Goal: Transaction & Acquisition: Purchase product/service

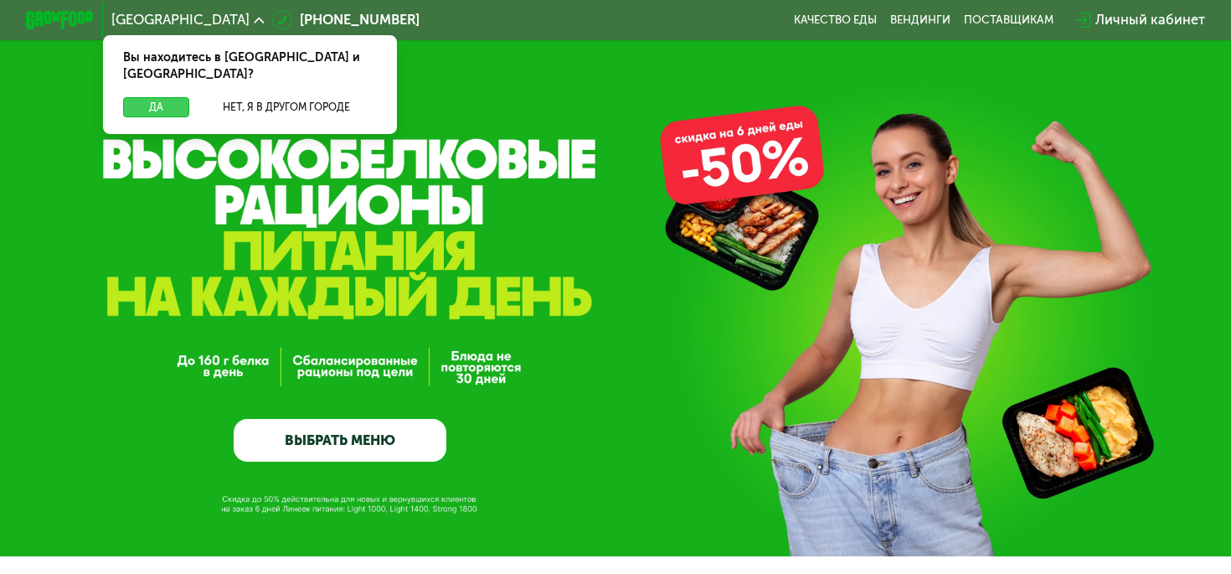
click at [157, 97] on button "Да" at bounding box center [156, 107] width 66 height 21
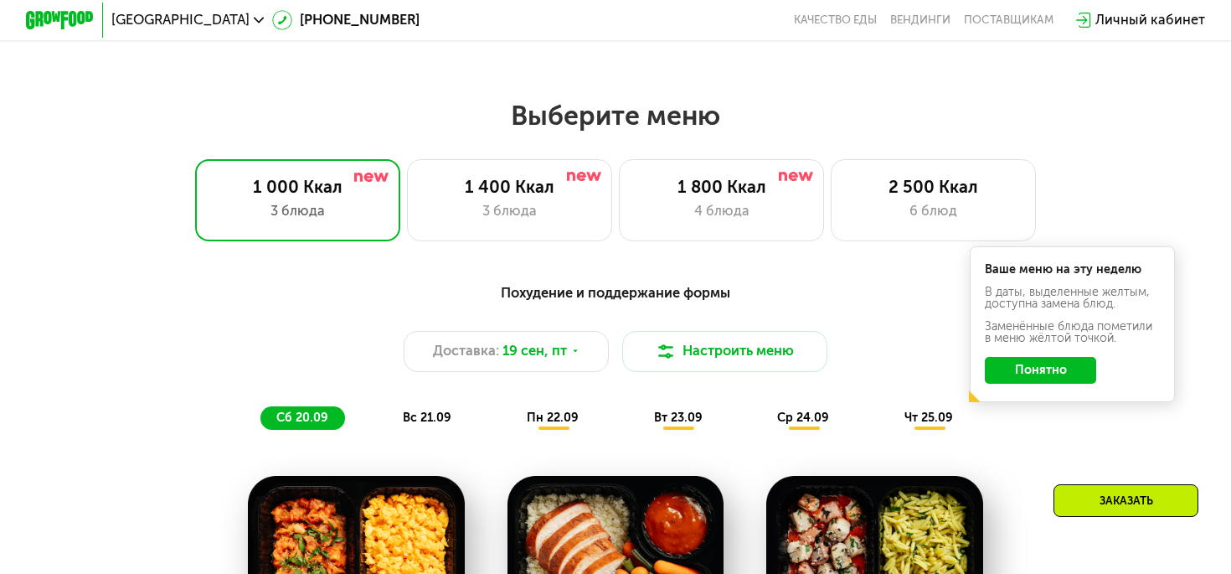
scroll to position [1040, 0]
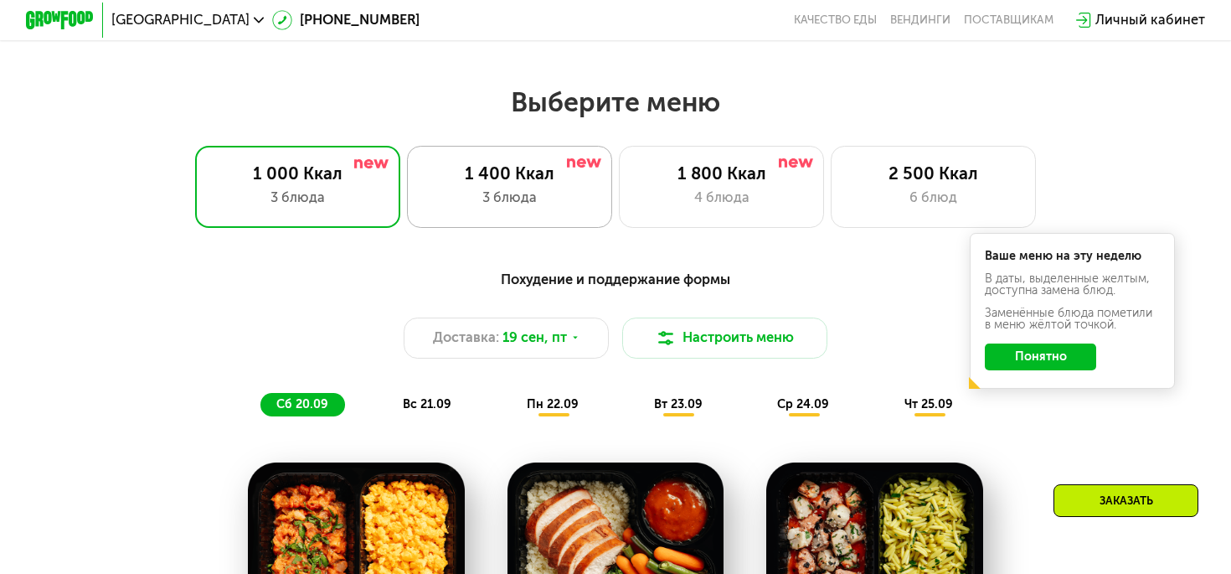
click at [497, 196] on div "3 блюда" at bounding box center [509, 198] width 169 height 21
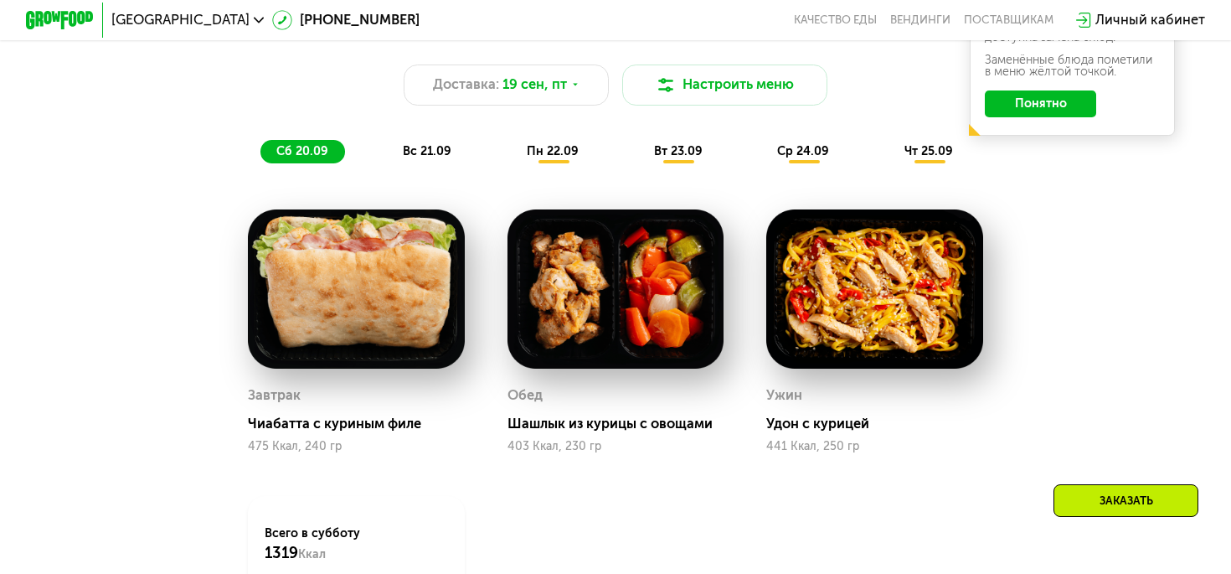
scroll to position [1290, 0]
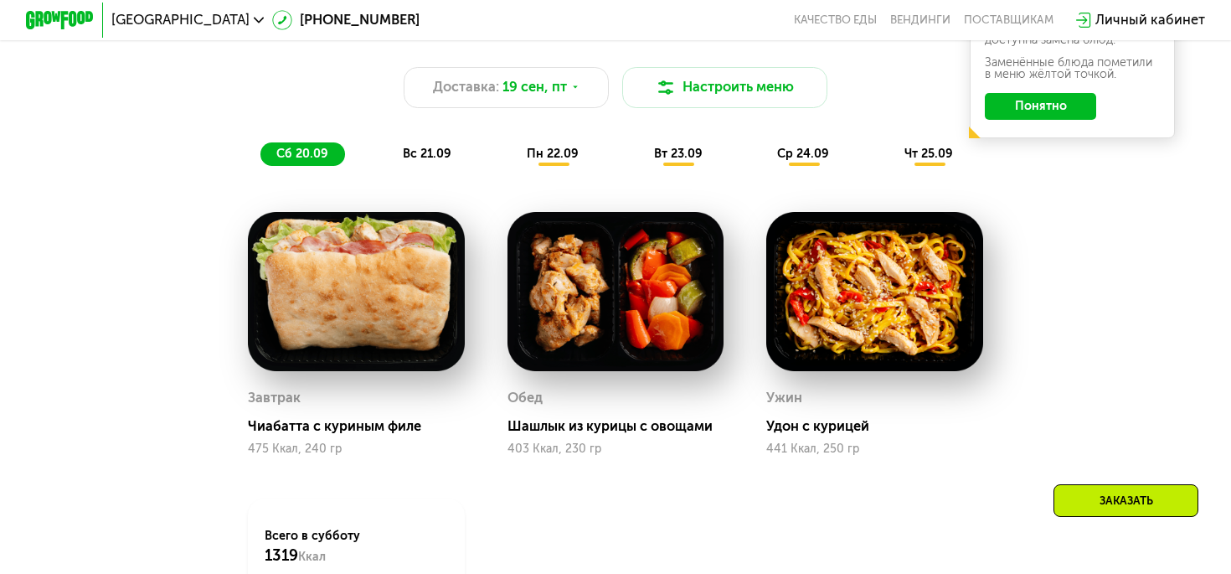
click at [426, 169] on div "Похудение и поддержание формы Доставка: 19 сен, пт Настроить меню сб 20.09 вс 2…" at bounding box center [615, 92] width 1033 height 168
click at [428, 161] on span "вс 21.09" at bounding box center [427, 154] width 49 height 14
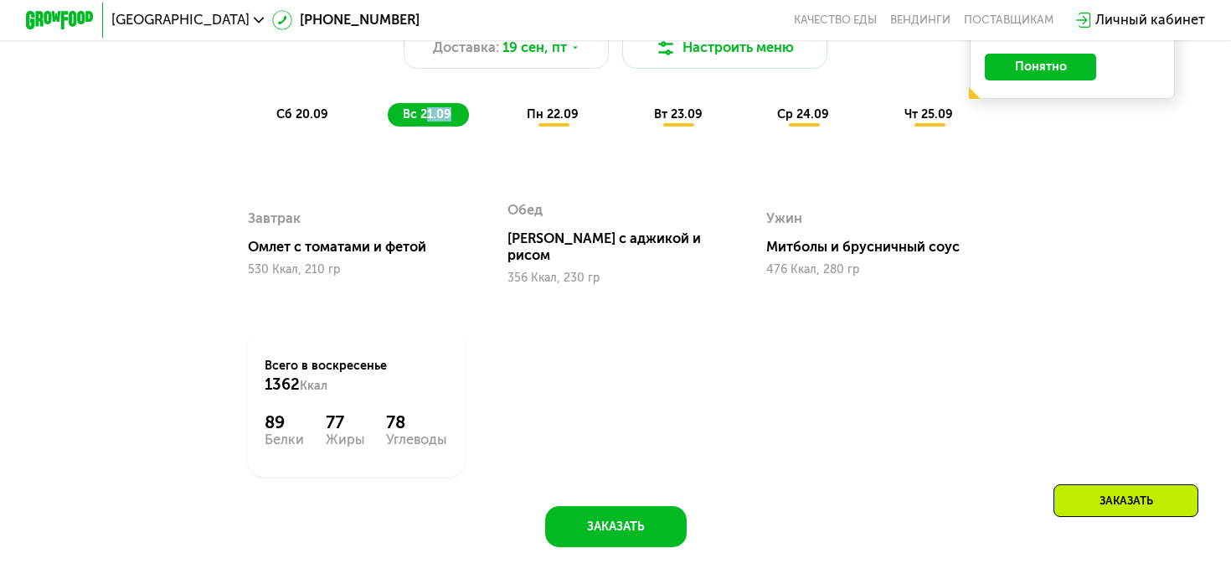
scroll to position [1306, 0]
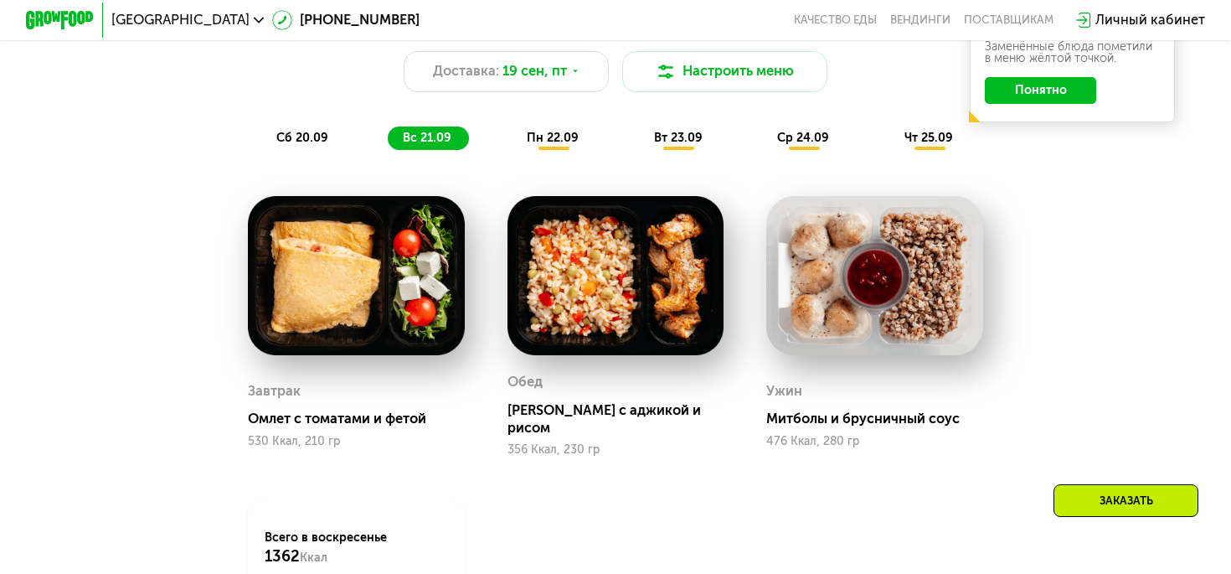
click at [544, 147] on div "пн 22.09" at bounding box center [554, 138] width 85 height 24
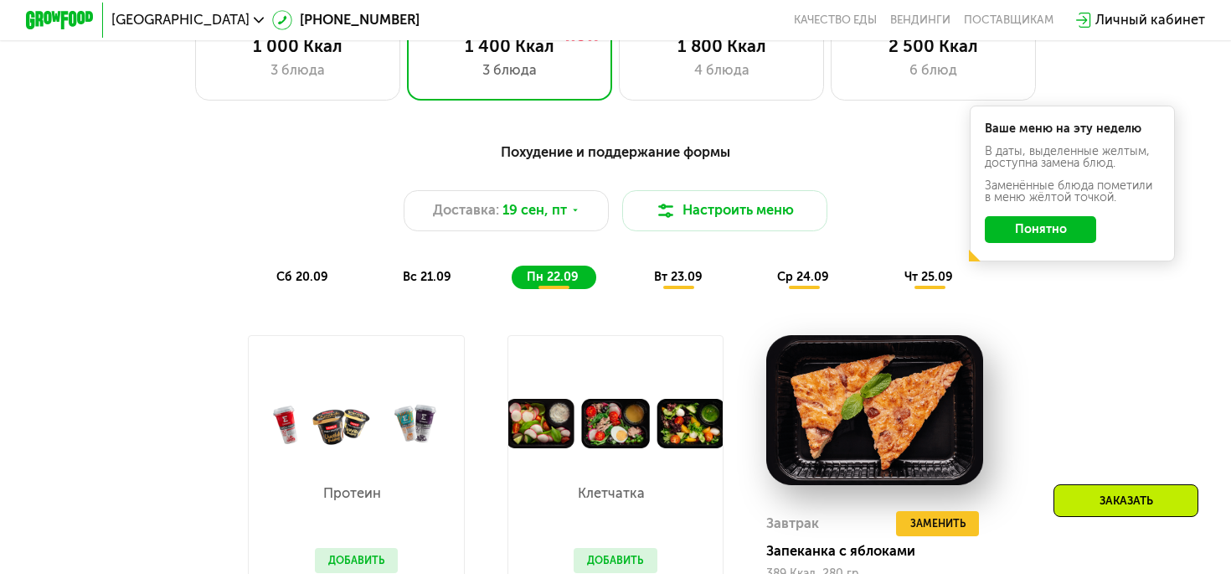
scroll to position [1137, 0]
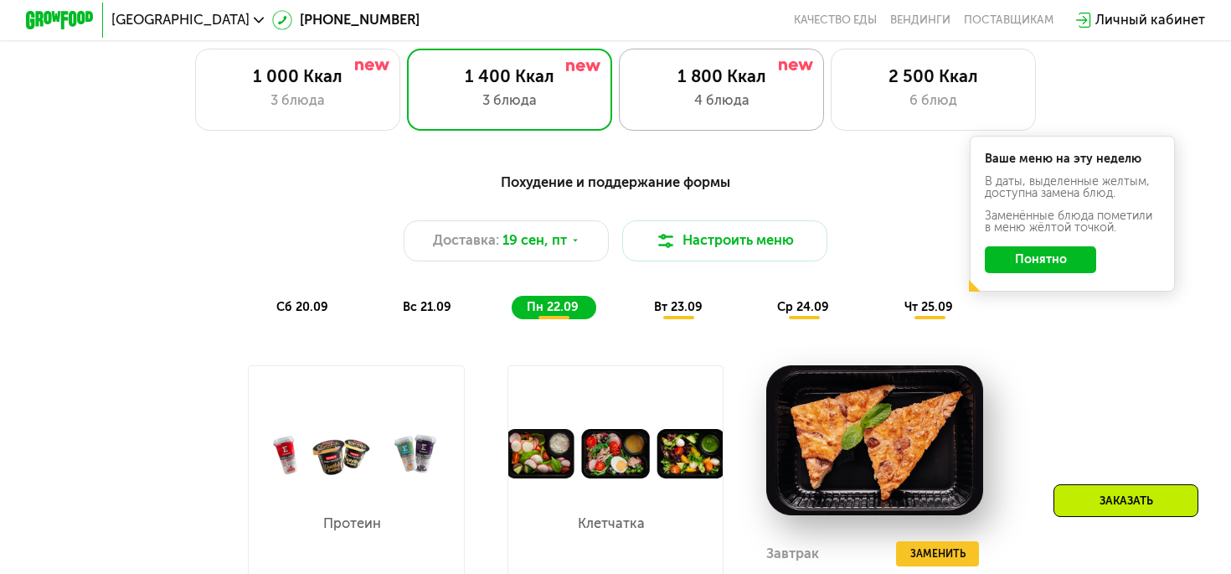
click at [665, 92] on div "4 блюда" at bounding box center [721, 100] width 169 height 21
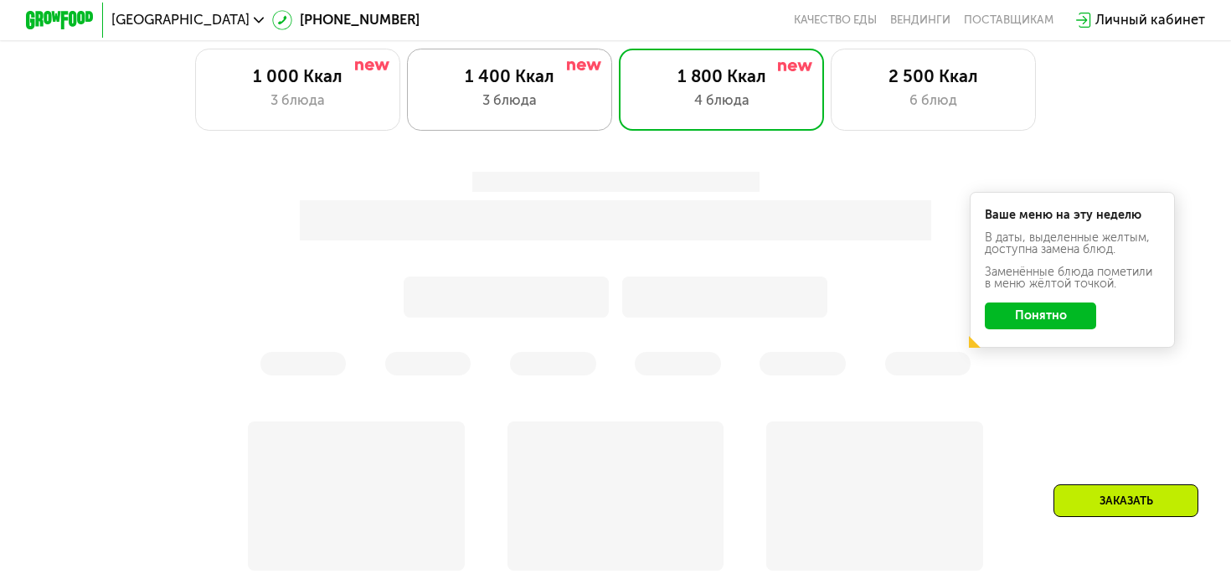
click at [526, 113] on div "1 400 Ккал 3 блюда" at bounding box center [509, 90] width 205 height 82
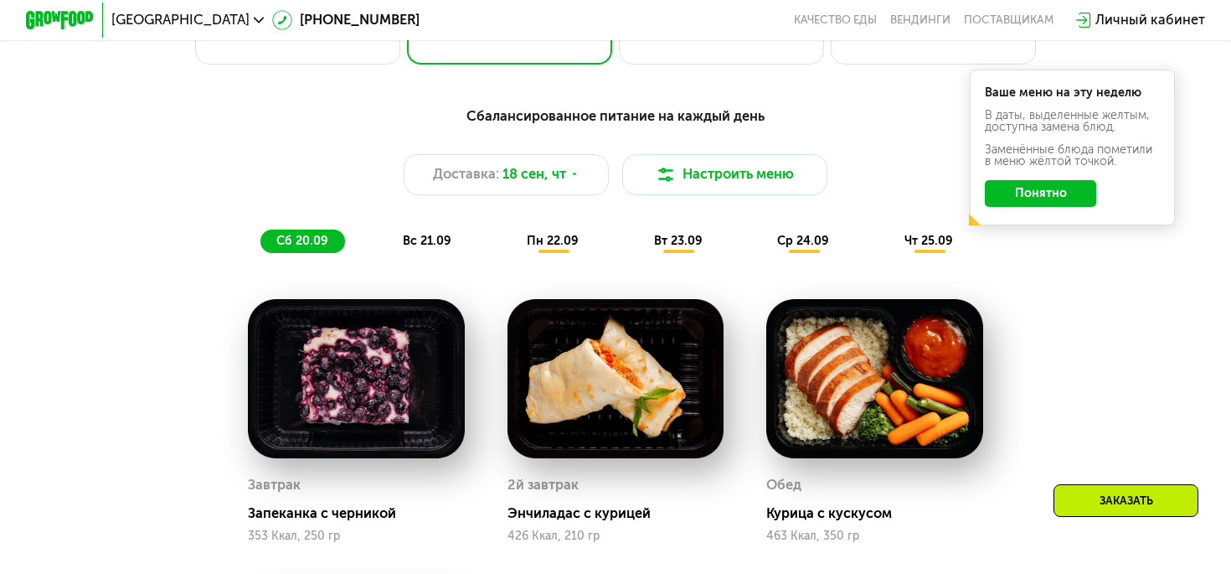
scroll to position [1205, 0]
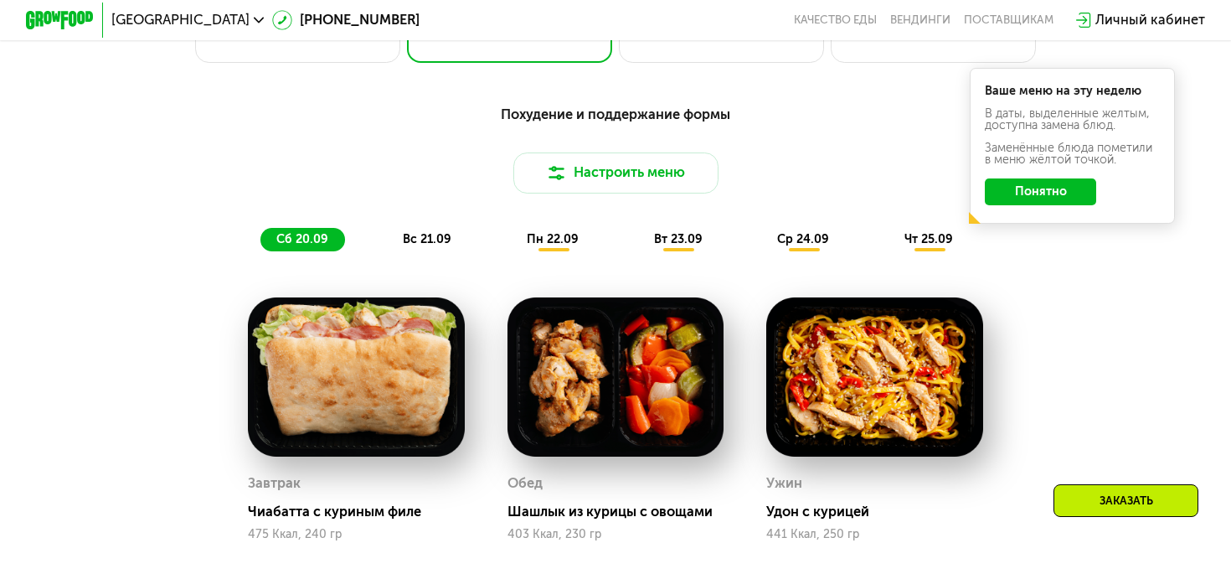
click at [799, 240] on span "ср 24.09" at bounding box center [803, 239] width 52 height 14
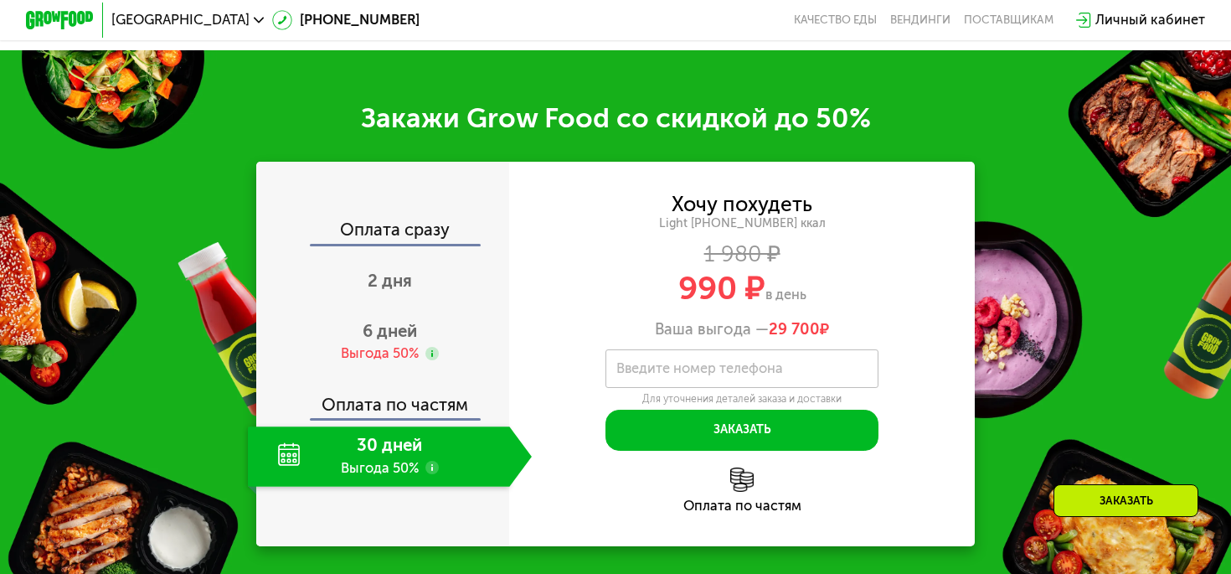
scroll to position [2126, 0]
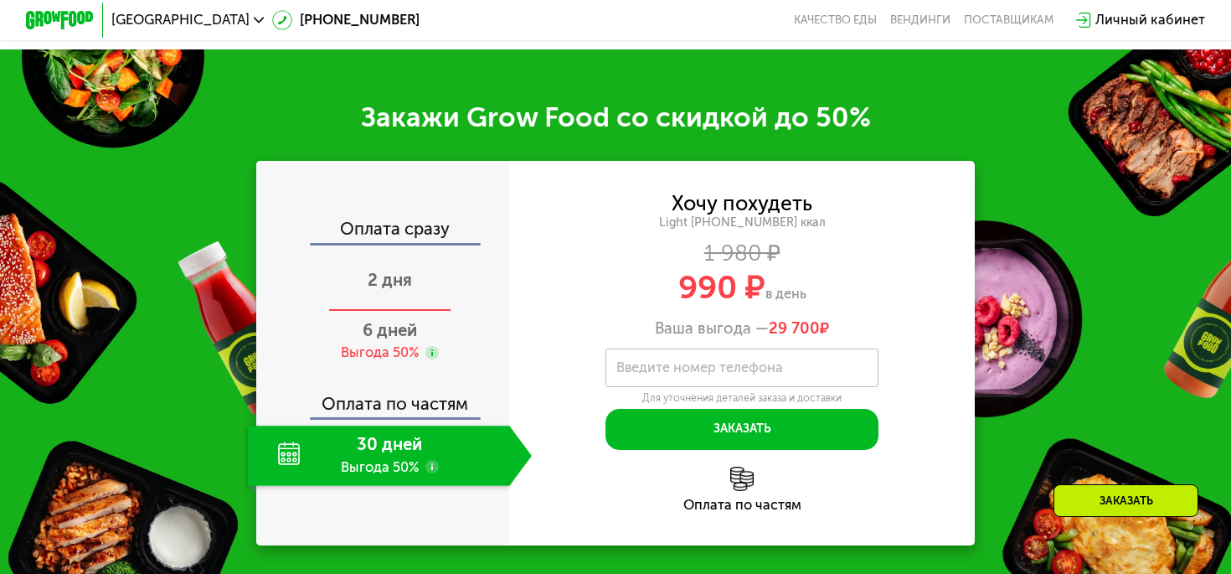
click at [392, 270] on span "2 дня" at bounding box center [390, 280] width 44 height 20
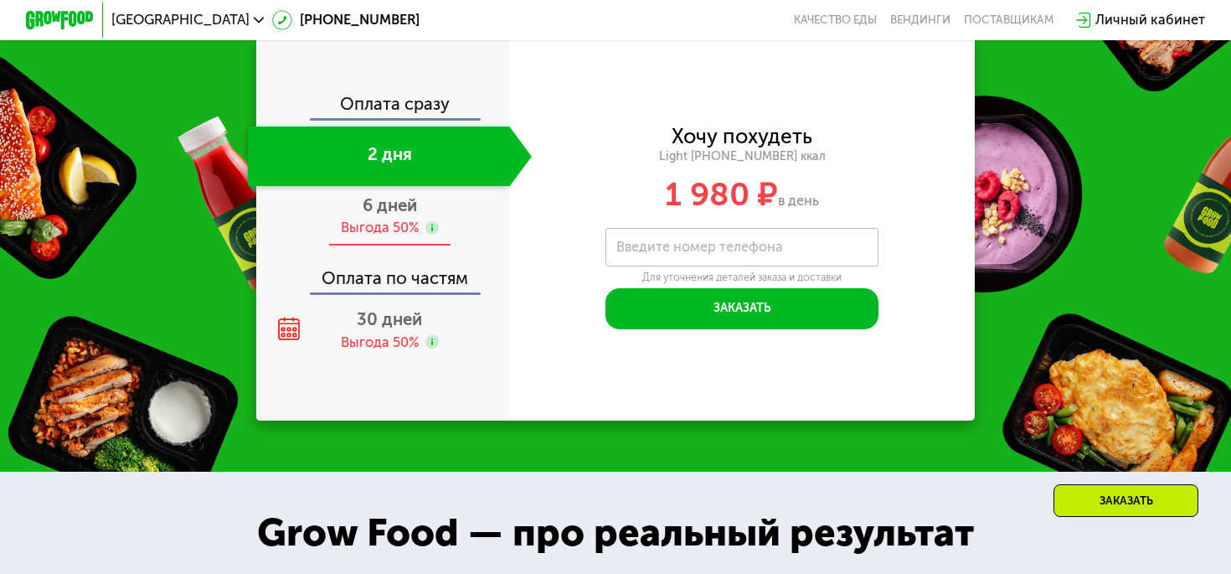
click at [383, 216] on div "6 дней Выгода 50%" at bounding box center [390, 215] width 284 height 59
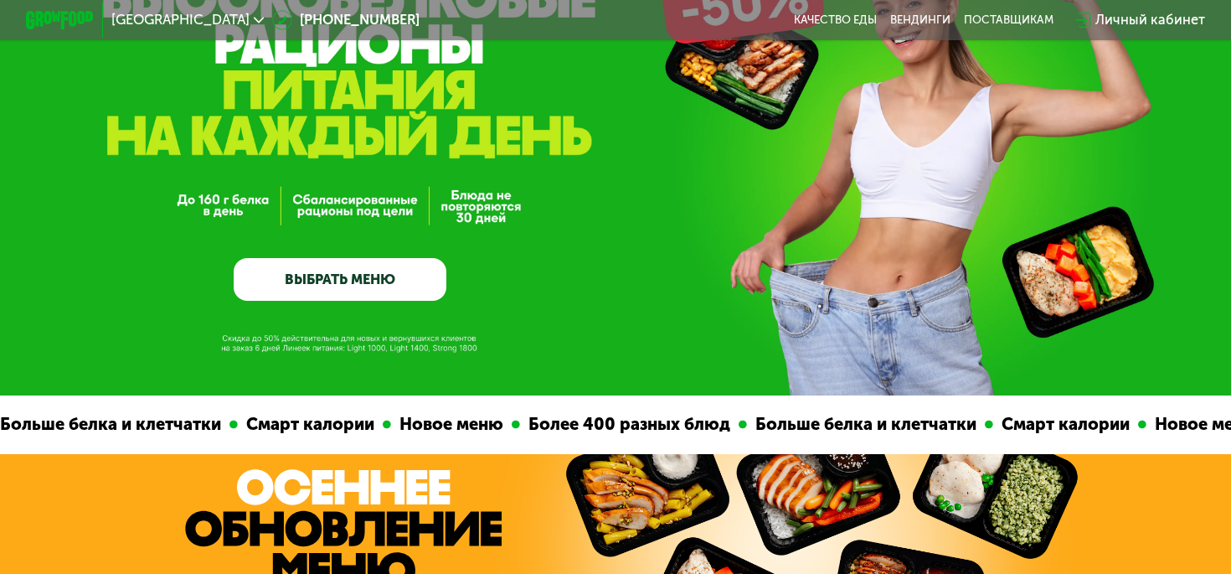
scroll to position [0, 0]
